Goal: Information Seeking & Learning: Learn about a topic

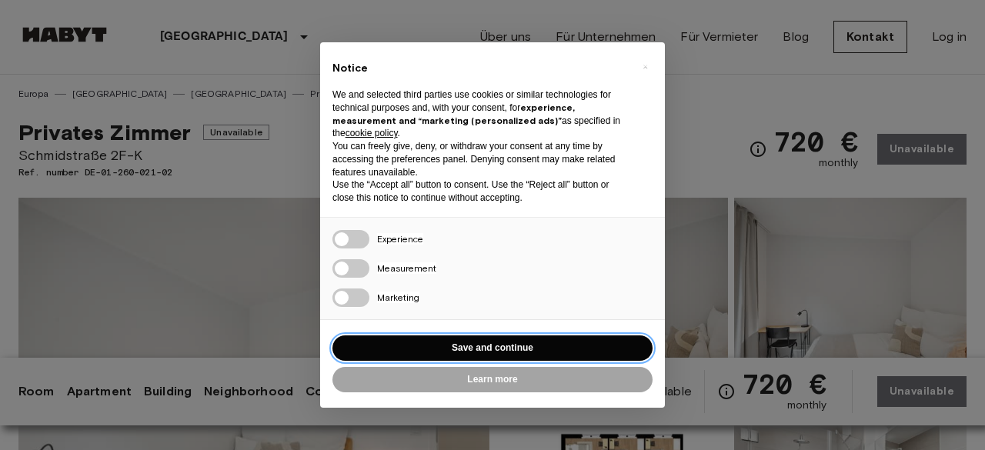
click at [491, 351] on button "Save and continue" at bounding box center [492, 348] width 320 height 25
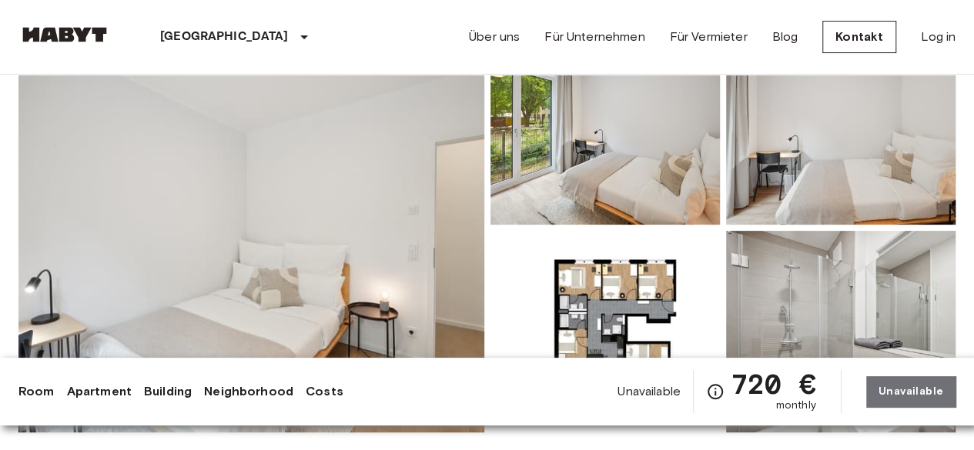
scroll to position [154, 0]
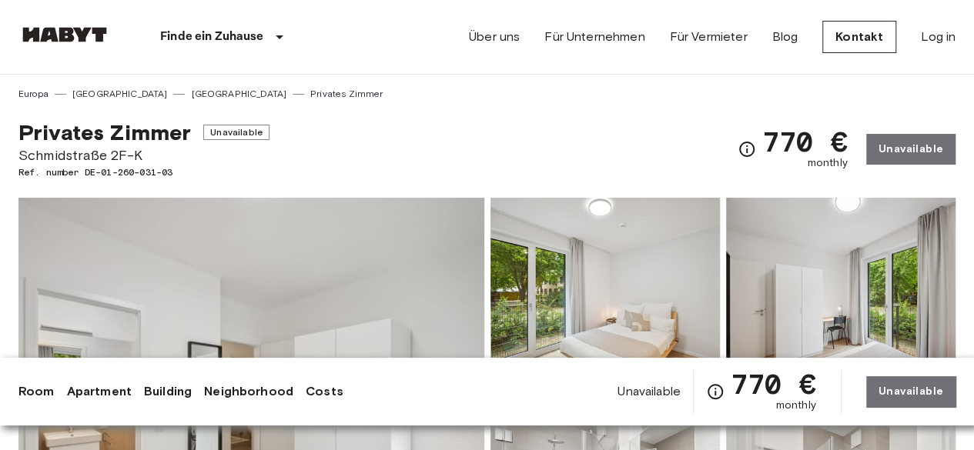
click at [122, 167] on span "Ref. number DE-01-260-031-03" at bounding box center [143, 172] width 251 height 14
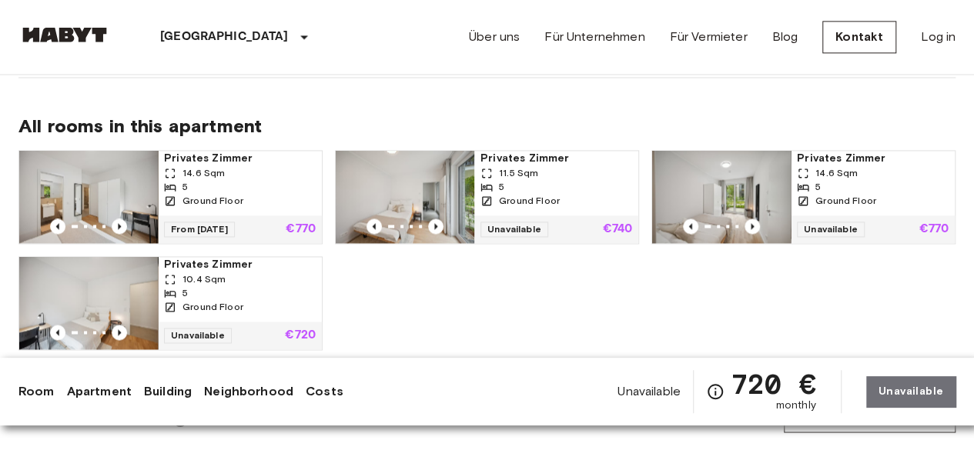
scroll to position [1077, 0]
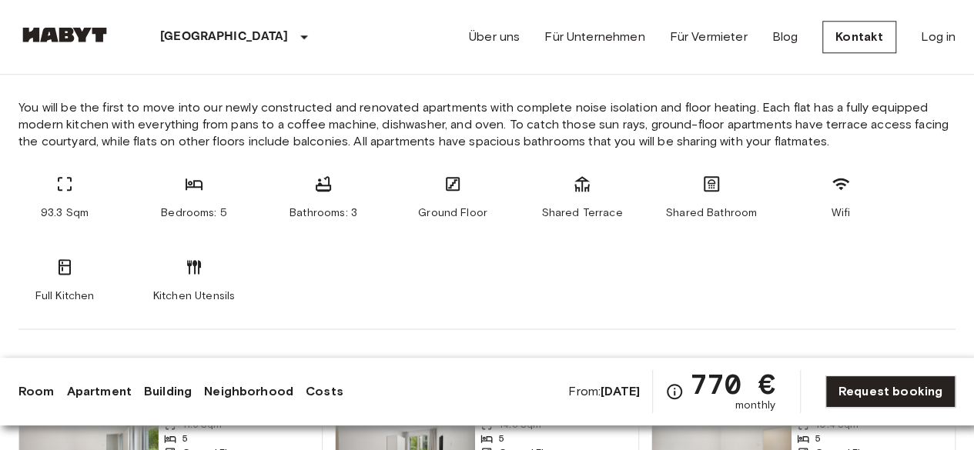
scroll to position [847, 0]
